Goal: Task Accomplishment & Management: Complete application form

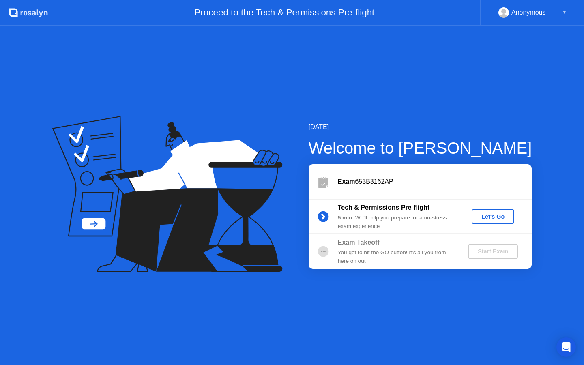
click at [490, 218] on div "Let's Go" at bounding box center [493, 216] width 36 height 6
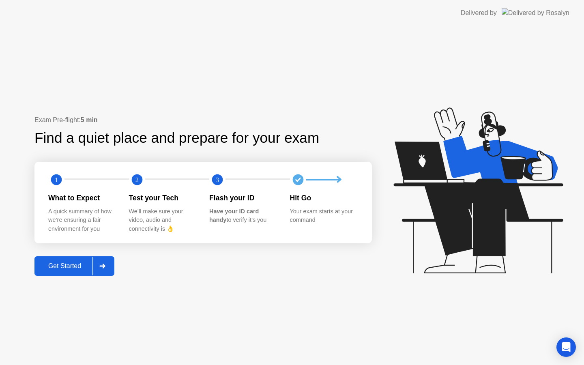
click at [57, 267] on div "Get Started" at bounding box center [65, 265] width 56 height 7
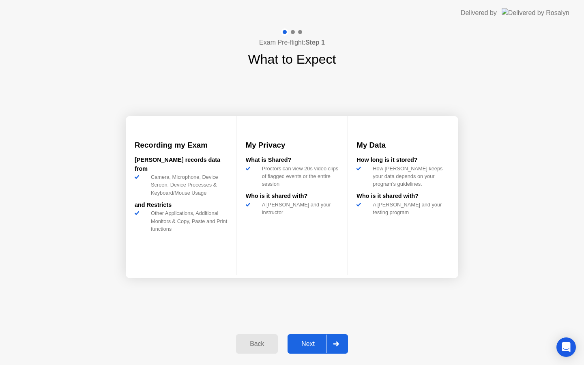
click at [308, 341] on div "Next" at bounding box center [308, 343] width 36 height 7
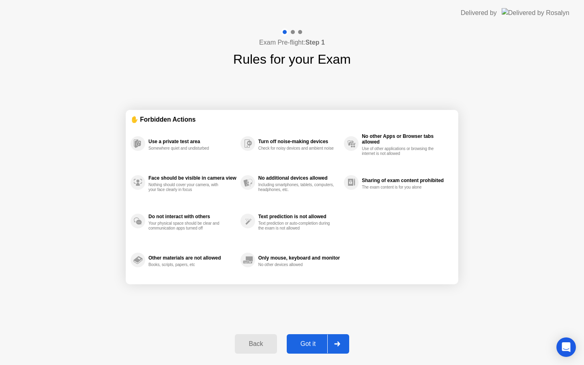
click at [308, 342] on div "Got it" at bounding box center [308, 343] width 38 height 7
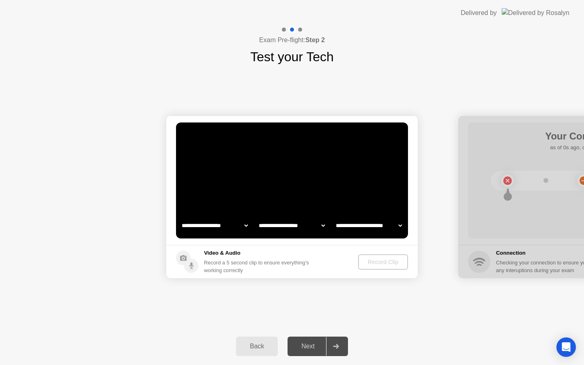
select select "**********"
select select "*******"
click at [377, 259] on div "Record Clip" at bounding box center [383, 262] width 43 height 6
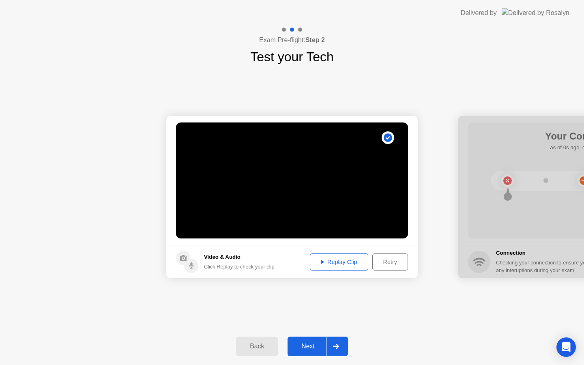
click at [311, 349] on div "Next" at bounding box center [308, 346] width 36 height 7
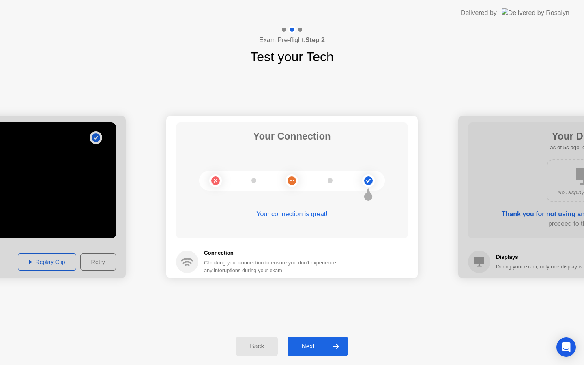
click at [305, 340] on button "Next" at bounding box center [318, 346] width 60 height 19
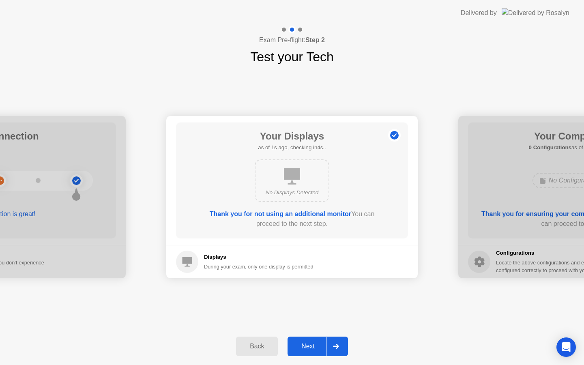
click at [317, 344] on div "Next" at bounding box center [308, 346] width 36 height 7
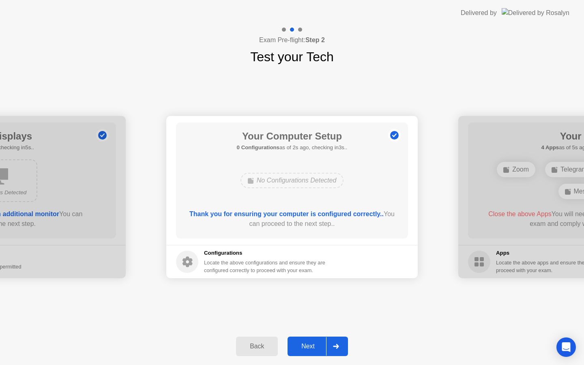
click at [315, 346] on div "Next" at bounding box center [308, 346] width 36 height 7
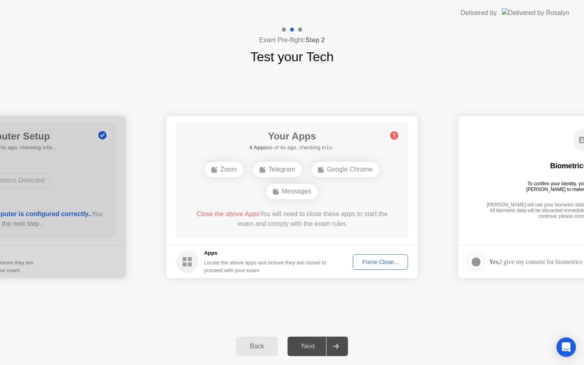
click at [387, 261] on div "Force Close..." at bounding box center [380, 262] width 49 height 6
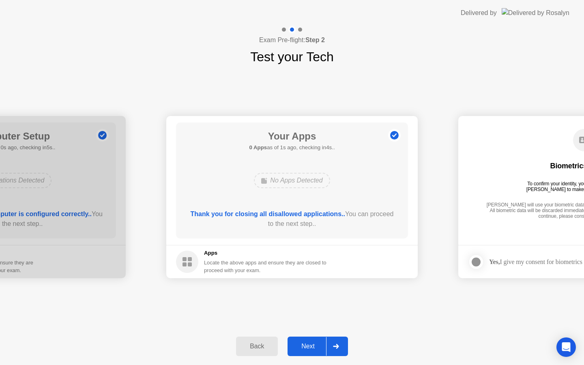
click at [320, 350] on div "Next" at bounding box center [308, 346] width 36 height 7
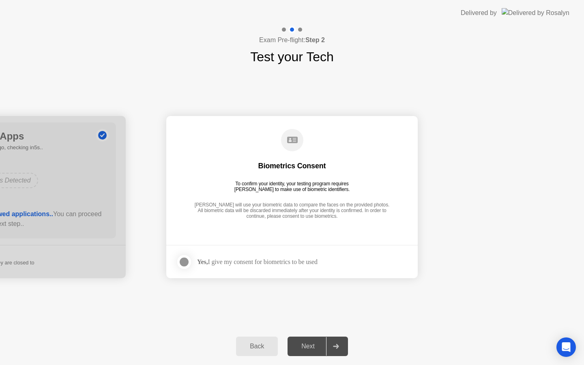
click at [189, 266] on div at bounding box center [184, 262] width 10 height 10
click at [291, 144] on circle at bounding box center [292, 140] width 22 height 22
click at [297, 201] on div "Biometrics Consent To confirm your identity, your testing program requires [PER…" at bounding box center [292, 175] width 232 height 104
click at [306, 350] on div "Next" at bounding box center [308, 346] width 36 height 7
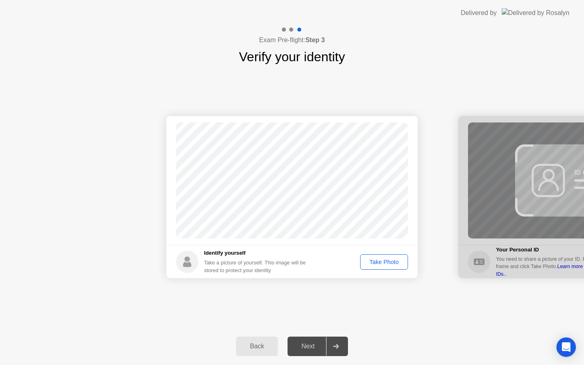
click at [374, 264] on div "Take Photo" at bounding box center [384, 262] width 42 height 6
click at [312, 352] on button "Next" at bounding box center [318, 346] width 60 height 19
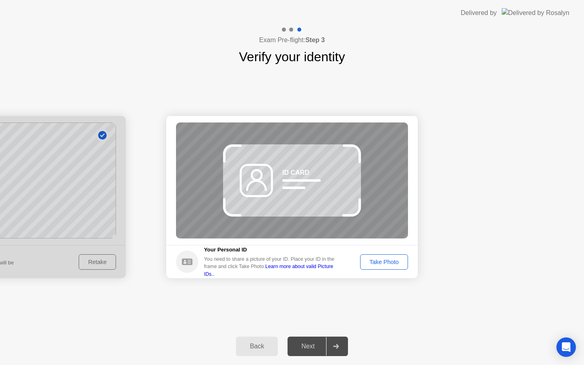
click at [377, 262] on div "Take Photo" at bounding box center [384, 262] width 42 height 6
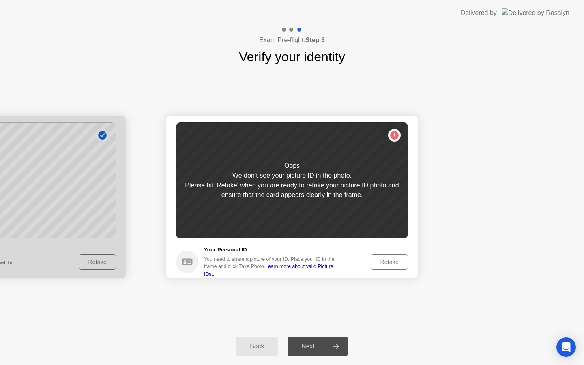
click at [292, 175] on div "We don’t see your picture ID in the photo." at bounding box center [291, 176] width 119 height 10
click at [384, 265] on div "Retake" at bounding box center [390, 262] width 32 height 6
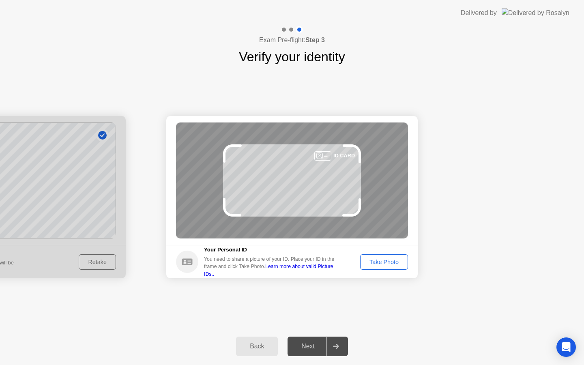
click at [267, 223] on div "ID CARD" at bounding box center [292, 181] width 232 height 116
click at [194, 262] on circle at bounding box center [187, 262] width 22 height 22
click at [286, 272] on link "Learn more about valid Picture IDs.." at bounding box center [268, 270] width 129 height 13
click at [318, 170] on div "ID CARD" at bounding box center [292, 181] width 232 height 116
click at [338, 343] on div at bounding box center [335, 346] width 19 height 19
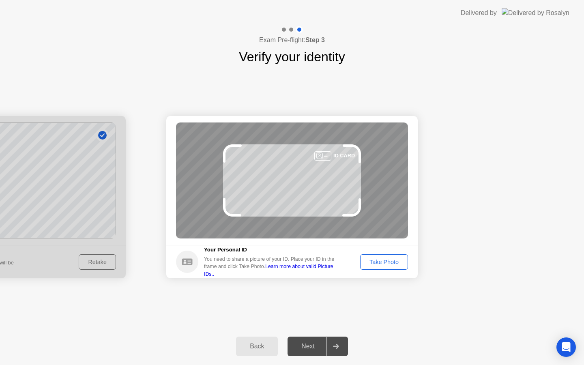
click at [392, 262] on div "Take Photo" at bounding box center [384, 262] width 42 height 6
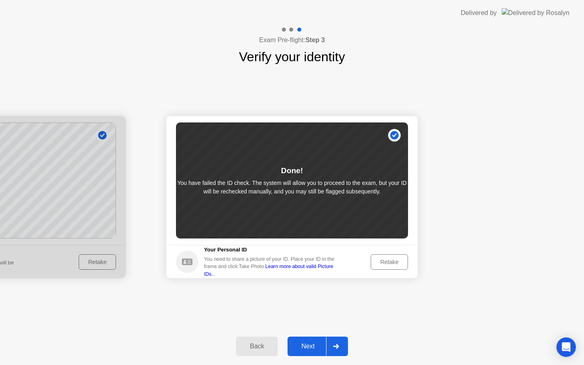
click at [371, 262] on button "Retake" at bounding box center [389, 261] width 37 height 15
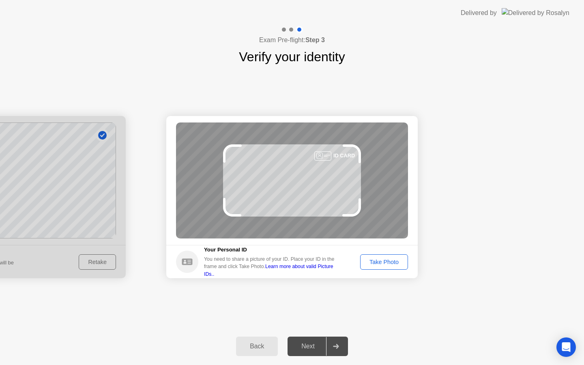
click at [371, 261] on div "Take Photo" at bounding box center [384, 262] width 42 height 6
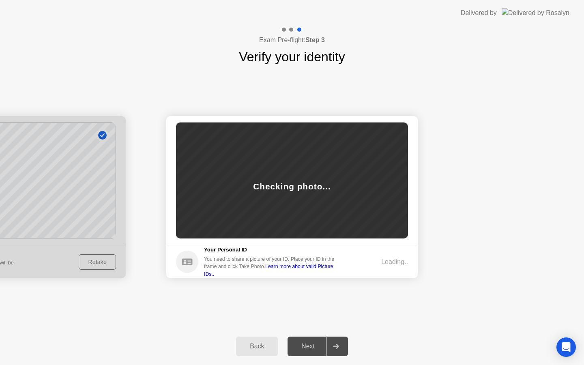
click at [371, 261] on div "Loading.." at bounding box center [382, 262] width 54 height 10
click at [312, 350] on div "Next" at bounding box center [308, 346] width 36 height 7
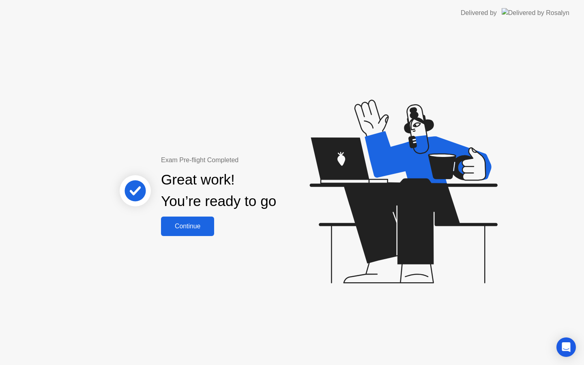
click at [196, 230] on div "Continue" at bounding box center [187, 226] width 48 height 7
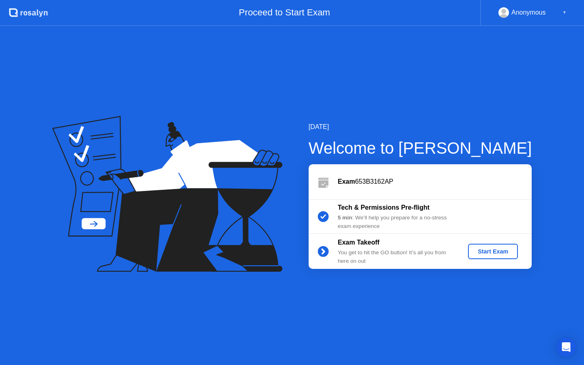
click at [489, 256] on button "Start Exam" at bounding box center [493, 251] width 50 height 15
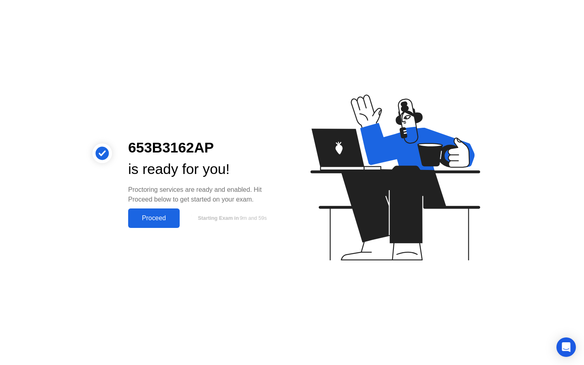
click at [158, 221] on div "Proceed" at bounding box center [154, 218] width 47 height 7
